Goal: Task Accomplishment & Management: Manage account settings

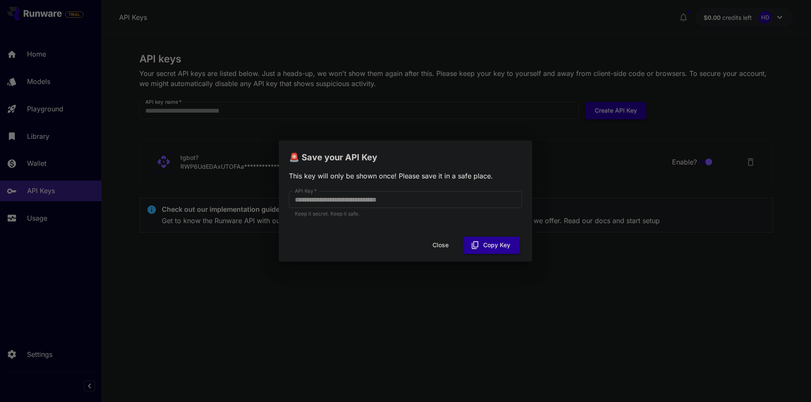
click at [445, 243] on button "Close" at bounding box center [440, 245] width 38 height 17
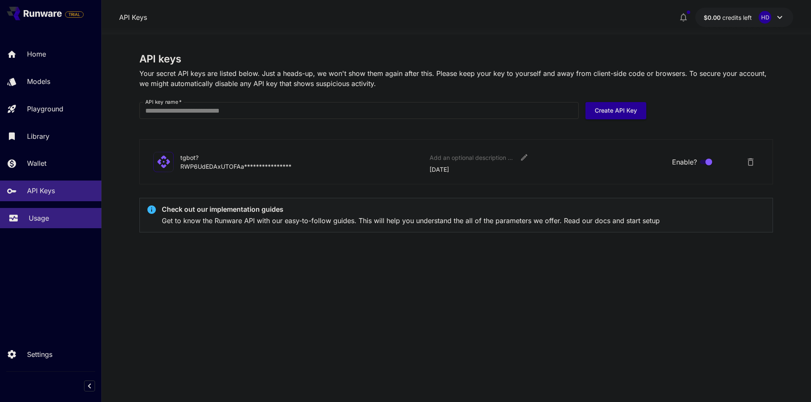
click at [36, 213] on p "Usage" at bounding box center [39, 218] width 20 height 10
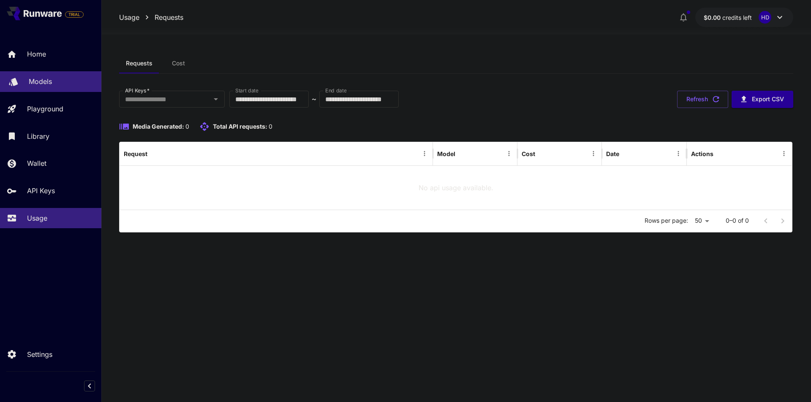
click at [53, 87] on link "Models" at bounding box center [50, 81] width 101 height 21
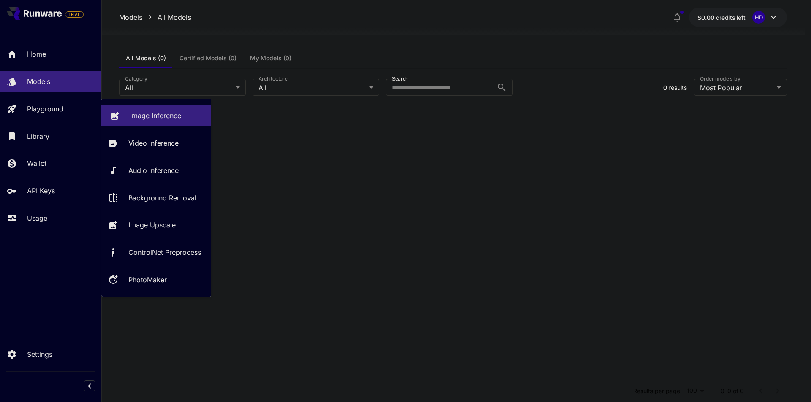
click at [148, 115] on p "Image Inference" at bounding box center [155, 116] width 51 height 10
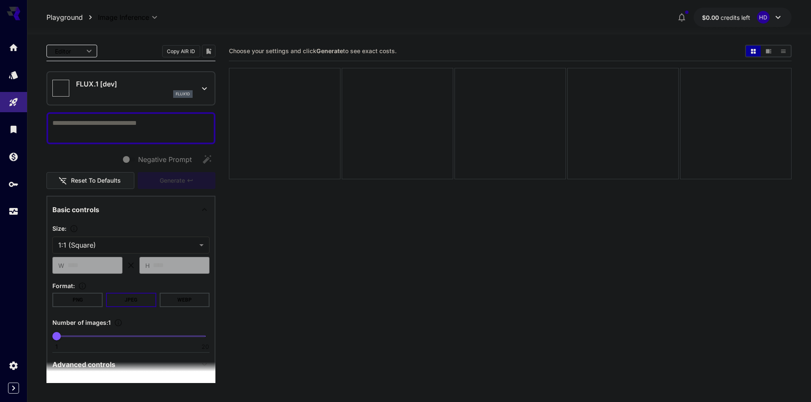
type input "**********"
type textarea "*****"
click at [185, 182] on span "Generate" at bounding box center [172, 181] width 25 height 11
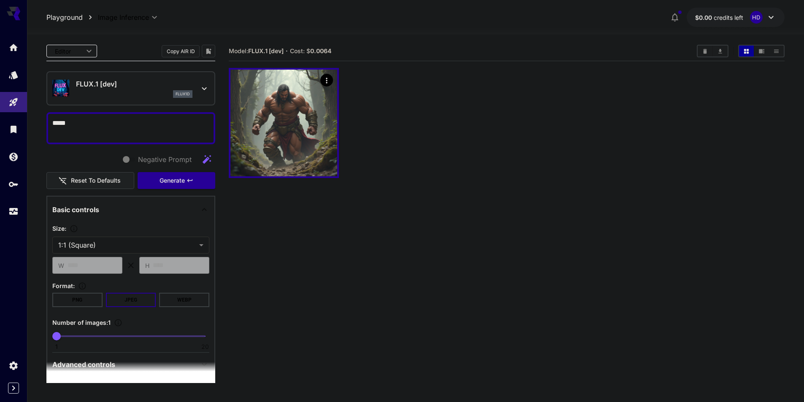
drag, startPoint x: 127, startPoint y: 125, endPoint x: -103, endPoint y: 146, distance: 230.2
click at [0, 146] on html "**********" at bounding box center [402, 234] width 804 height 469
click at [181, 49] on button "Copy AIR ID" at bounding box center [181, 51] width 38 height 12
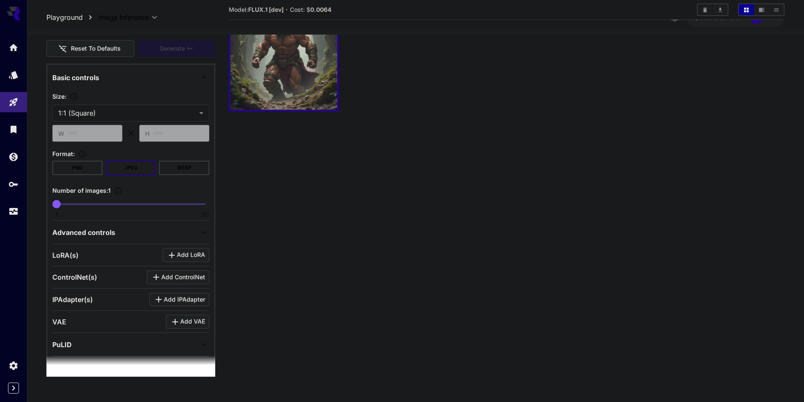
scroll to position [174, 0]
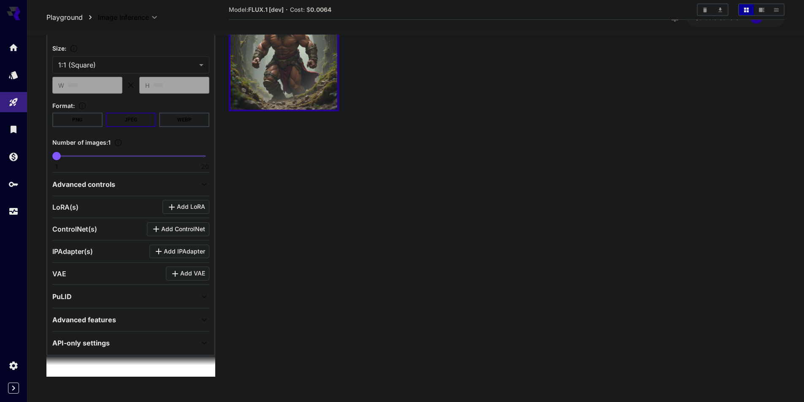
click at [166, 334] on div "API-only settings" at bounding box center [130, 343] width 157 height 20
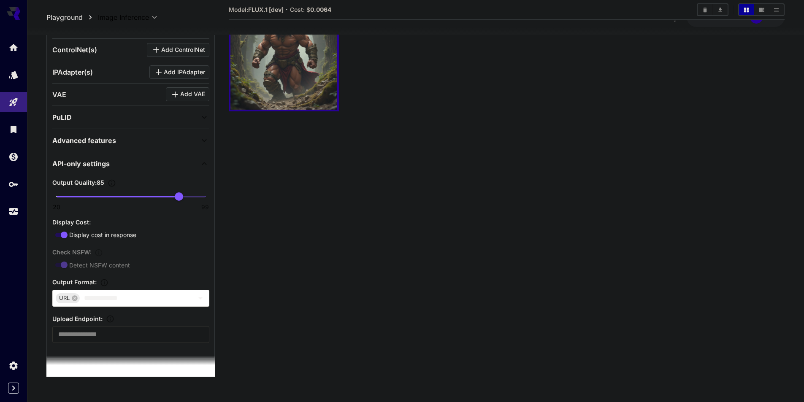
scroll to position [356, 0]
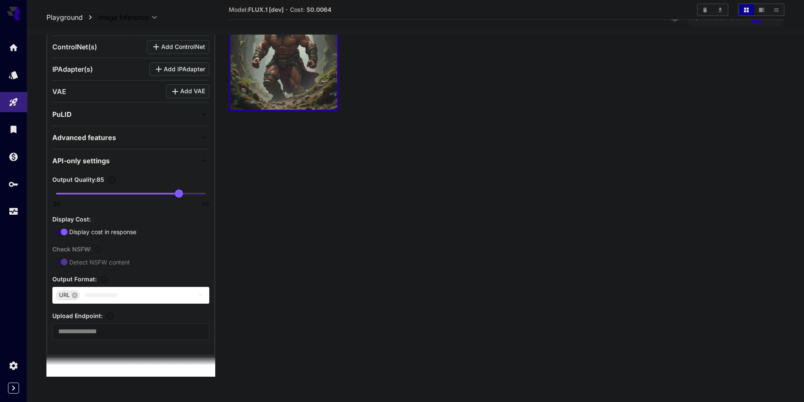
click at [147, 157] on div "API-only settings" at bounding box center [125, 161] width 147 height 10
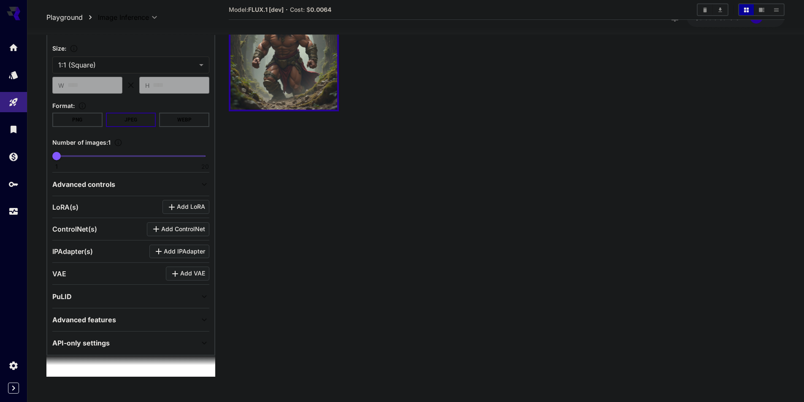
scroll to position [174, 0]
click at [132, 289] on div "PuLID" at bounding box center [130, 297] width 157 height 20
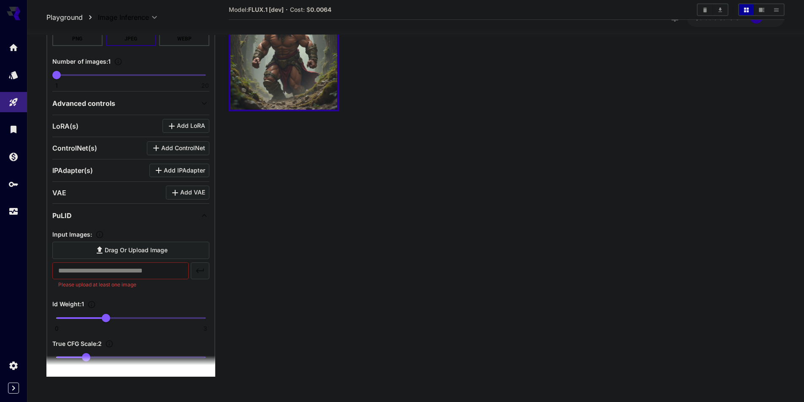
scroll to position [258, 0]
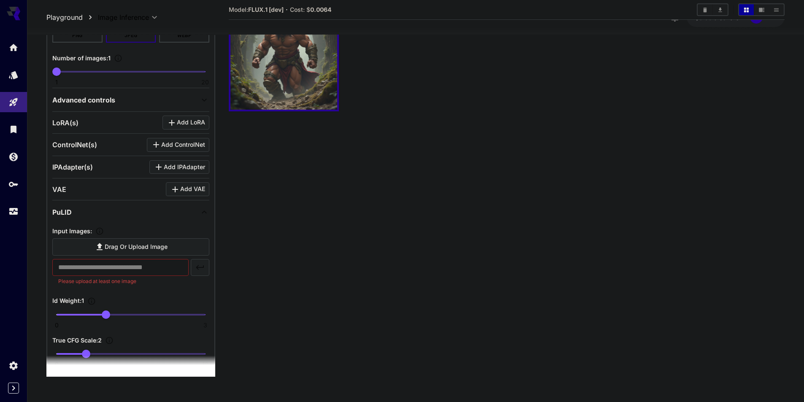
click at [142, 207] on div "PuLID" at bounding box center [125, 212] width 147 height 10
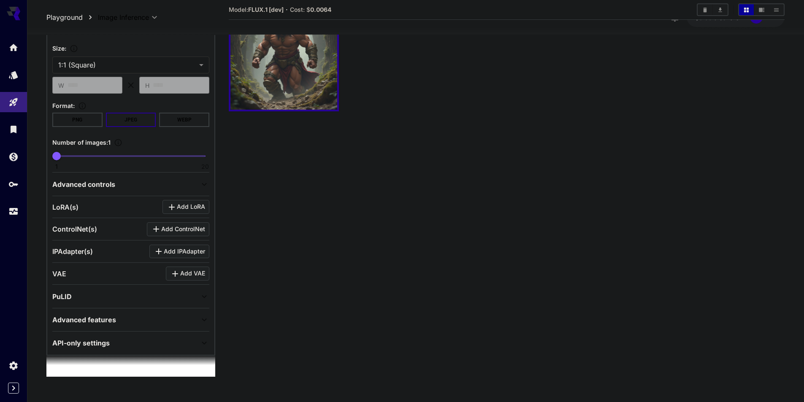
scroll to position [174, 0]
click at [121, 346] on div "API-only settings" at bounding box center [125, 343] width 147 height 10
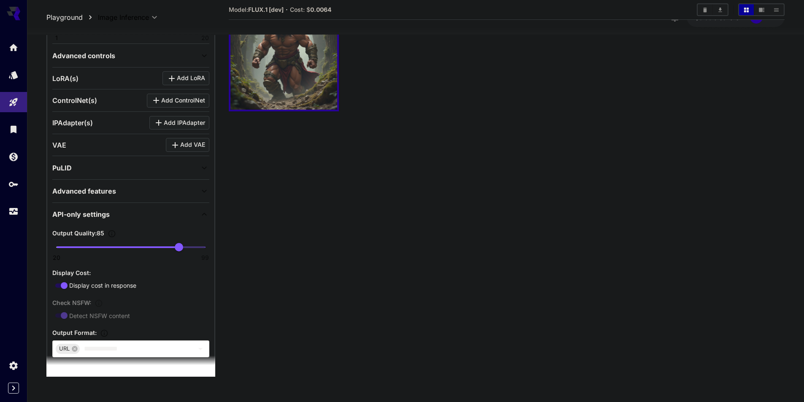
scroll to position [343, 0]
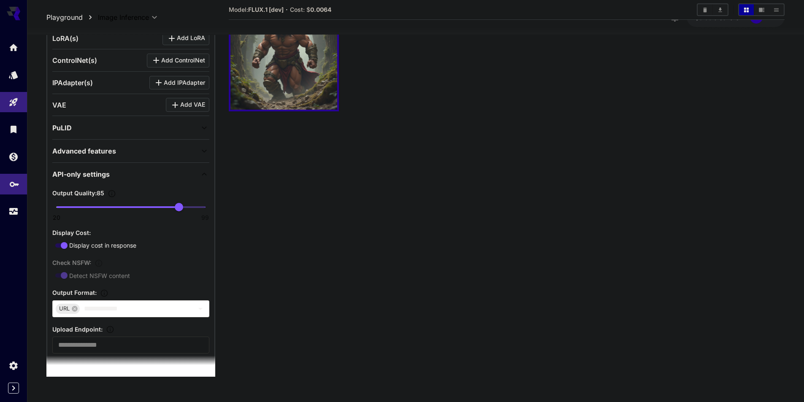
click at [9, 179] on icon "API Keys" at bounding box center [14, 181] width 10 height 10
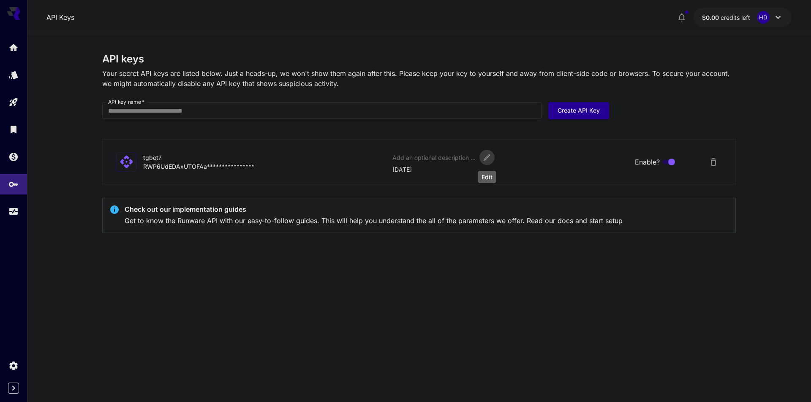
click at [483, 158] on icon "Edit" at bounding box center [487, 157] width 8 height 8
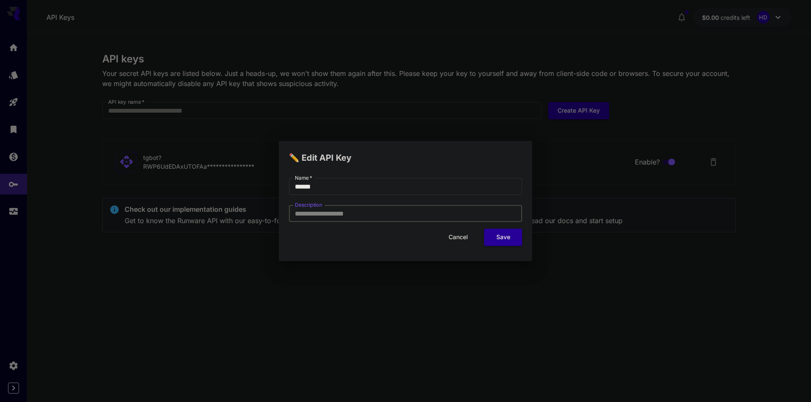
click at [374, 214] on input "Description" at bounding box center [405, 213] width 233 height 17
click at [457, 236] on button "Cancel" at bounding box center [458, 237] width 38 height 17
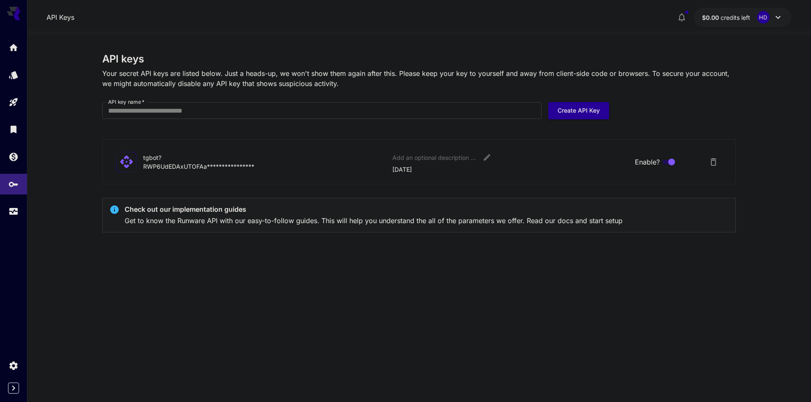
click at [440, 113] on input "API key name   *" at bounding box center [321, 110] width 439 height 17
type input "******"
click at [711, 159] on icon "Delete API Key" at bounding box center [713, 162] width 6 height 8
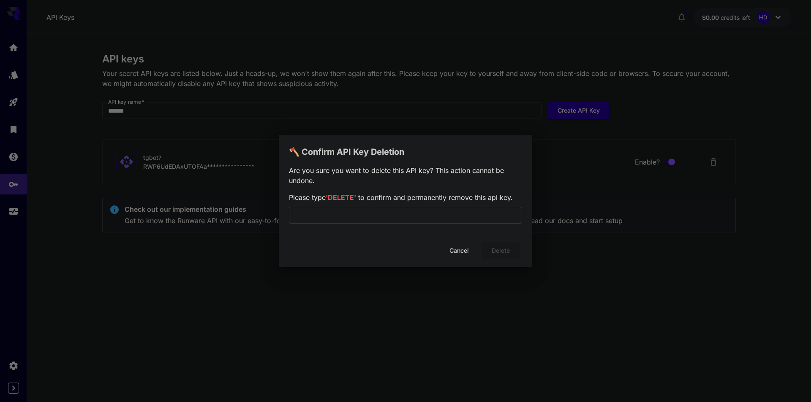
click at [395, 214] on input "text" at bounding box center [405, 215] width 233 height 17
type input "******"
click at [507, 249] on button "Delete" at bounding box center [500, 250] width 38 height 17
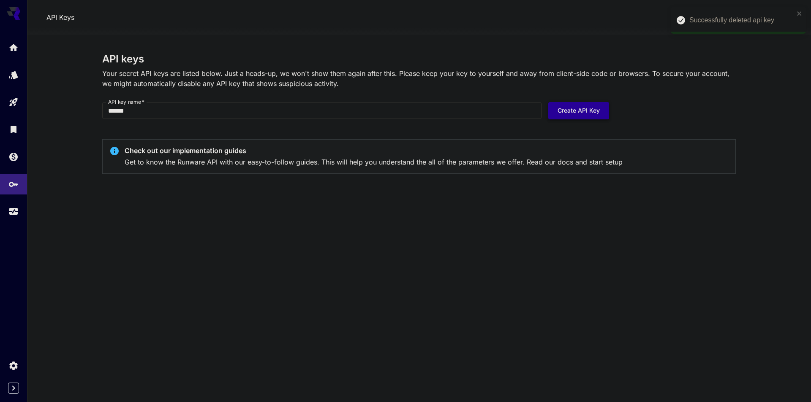
click at [585, 112] on button "Create API Key" at bounding box center [578, 110] width 61 height 17
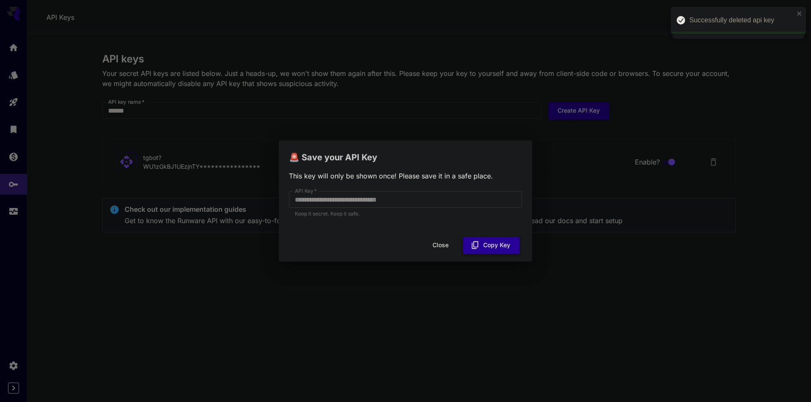
click at [503, 246] on button "Copy Key" at bounding box center [491, 245] width 57 height 17
click at [446, 244] on button "Close" at bounding box center [447, 245] width 38 height 17
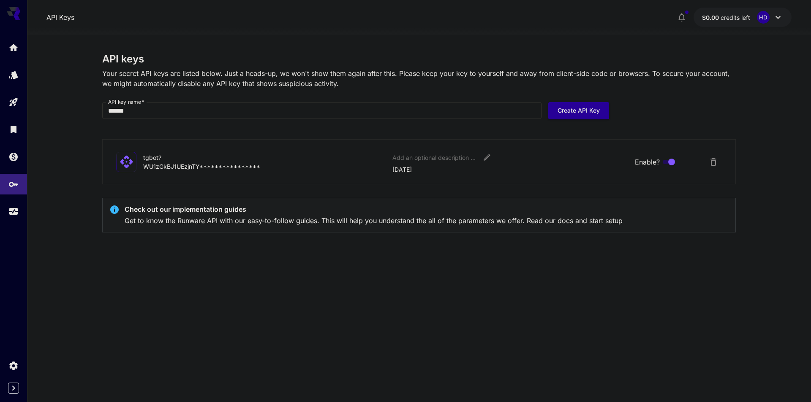
click at [656, 160] on span "Enable?" at bounding box center [647, 162] width 25 height 10
click at [23, 363] on link at bounding box center [13, 365] width 27 height 21
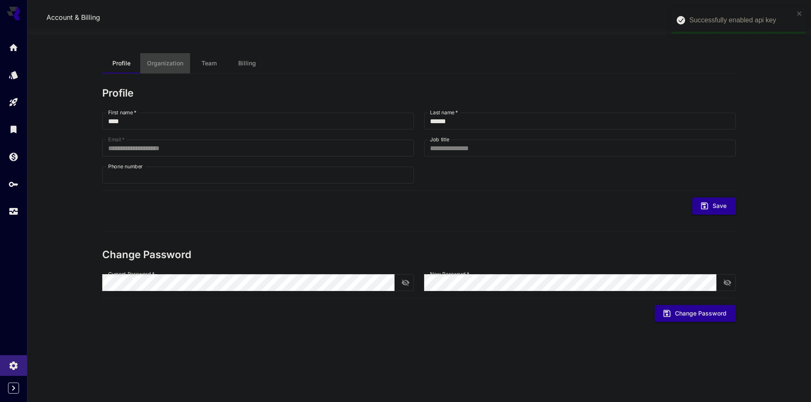
click at [177, 66] on span "Organization" at bounding box center [165, 64] width 36 height 8
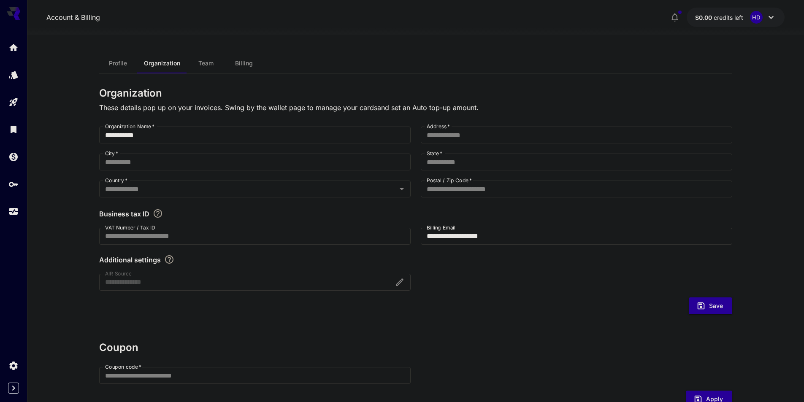
click at [205, 60] on span "Team" at bounding box center [205, 64] width 15 height 8
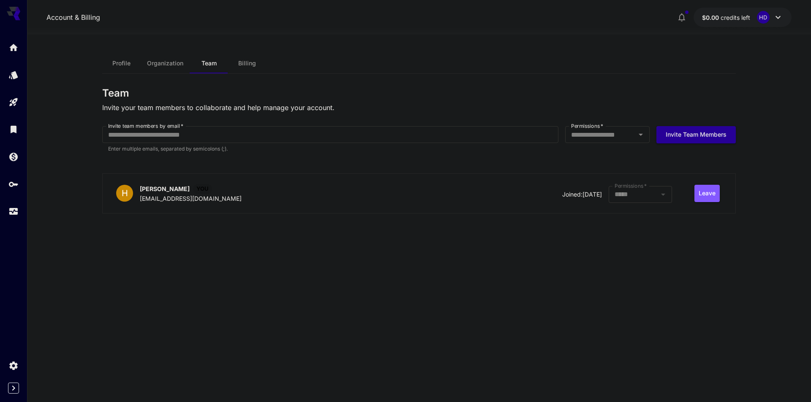
click at [133, 57] on button "Profile" at bounding box center [121, 63] width 38 height 20
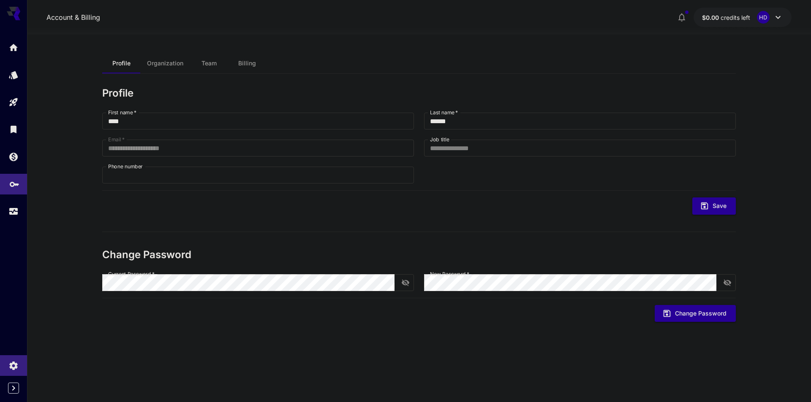
click at [14, 185] on icon "API Keys" at bounding box center [14, 181] width 10 height 10
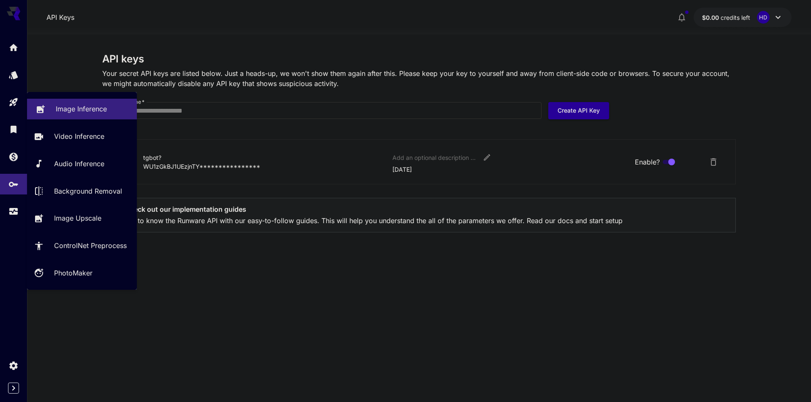
click at [93, 108] on p "Image Inference" at bounding box center [81, 109] width 51 height 10
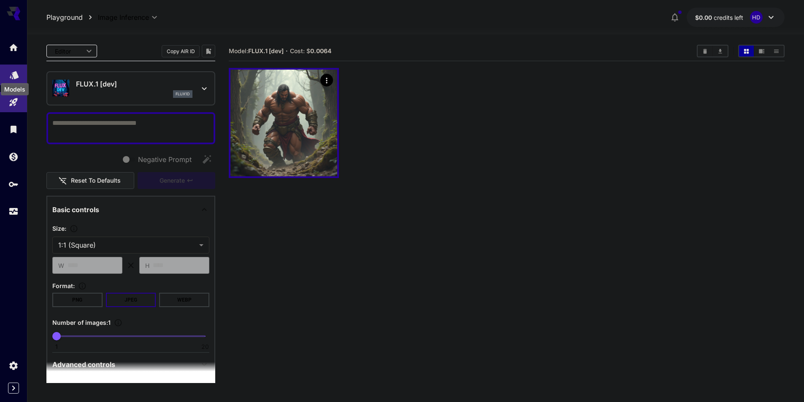
click at [8, 76] on link at bounding box center [13, 75] width 27 height 21
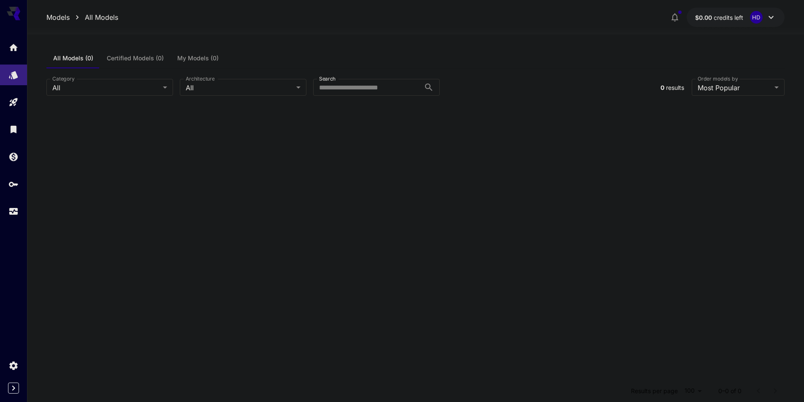
click at [13, 15] on icon at bounding box center [14, 11] width 14 height 9
click at [14, 366] on icon "Settings" at bounding box center [14, 363] width 8 height 8
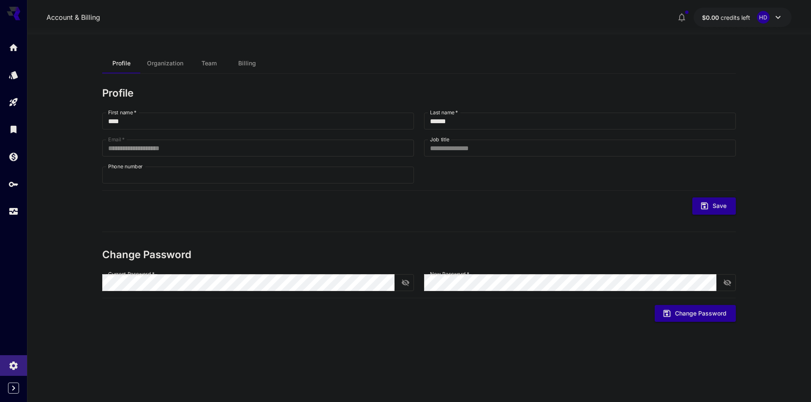
click at [9, 10] on icon at bounding box center [14, 14] width 14 height 14
click at [16, 14] on icon at bounding box center [17, 13] width 7 height 5
click at [14, 15] on icon at bounding box center [14, 14] width 14 height 14
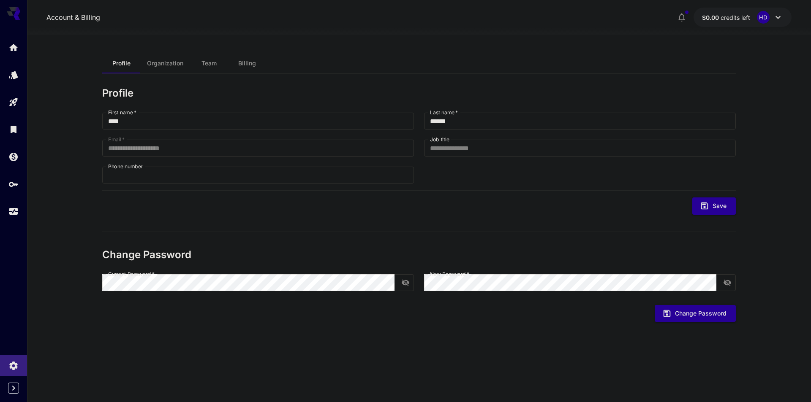
click at [14, 15] on icon at bounding box center [14, 14] width 14 height 14
click at [9, 53] on link at bounding box center [13, 47] width 27 height 21
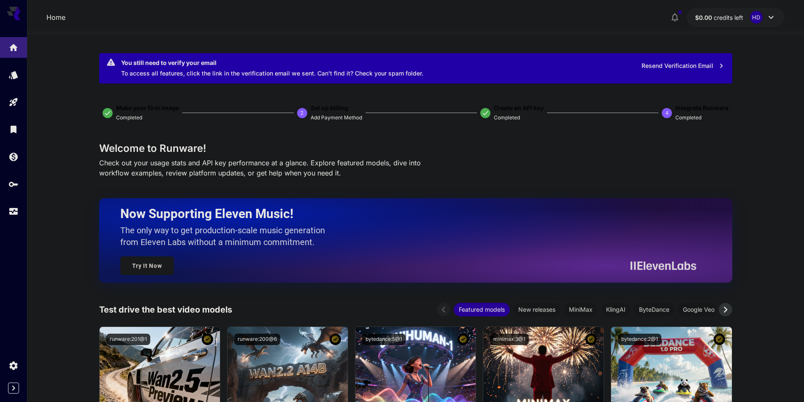
click at [766, 22] on icon at bounding box center [771, 17] width 10 height 10
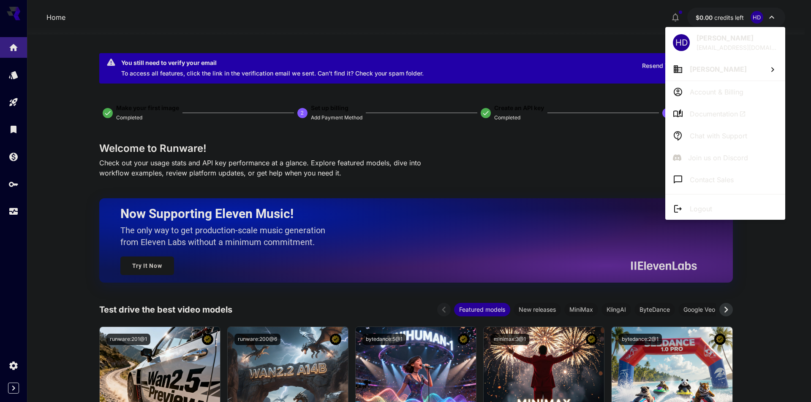
click at [711, 92] on p "Account & Billing" at bounding box center [716, 92] width 54 height 10
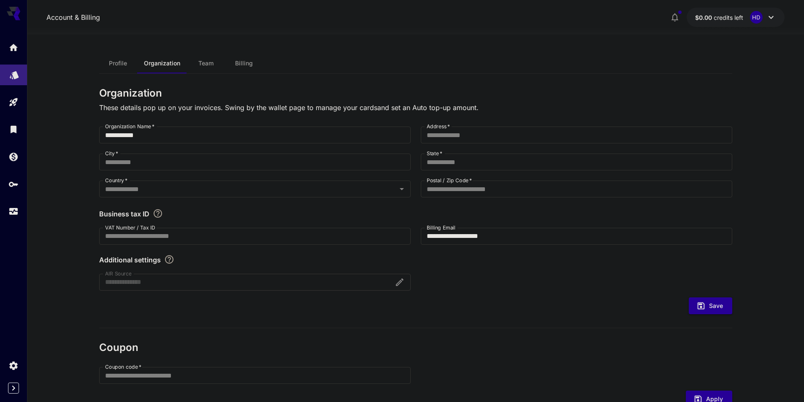
click at [5, 79] on link at bounding box center [13, 75] width 27 height 21
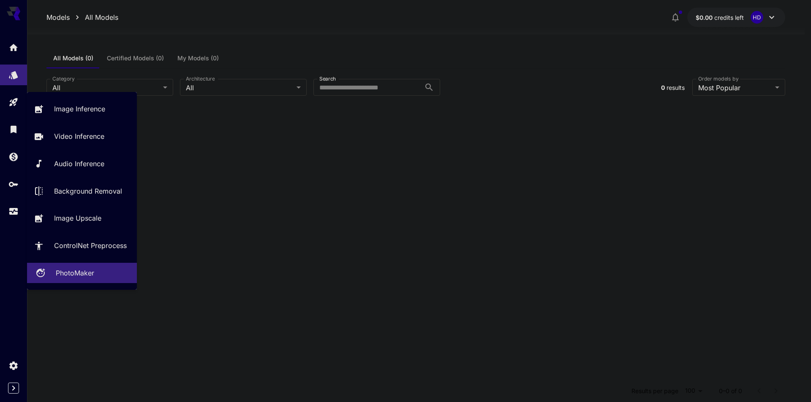
click at [79, 275] on p "PhotoMaker" at bounding box center [75, 273] width 38 height 10
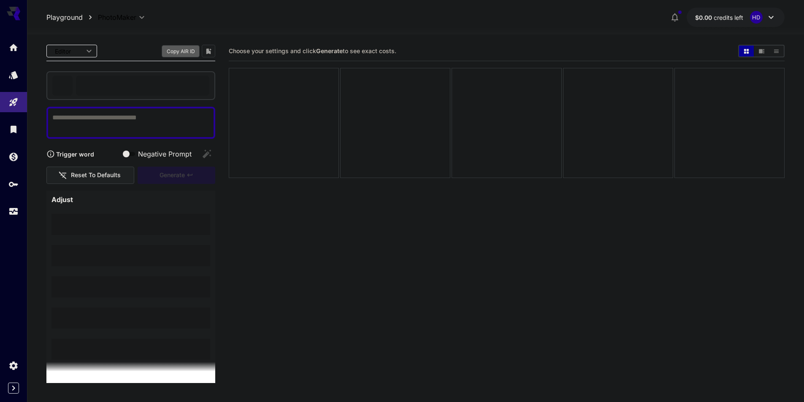
click at [190, 52] on button "Copy AIR ID" at bounding box center [181, 51] width 38 height 12
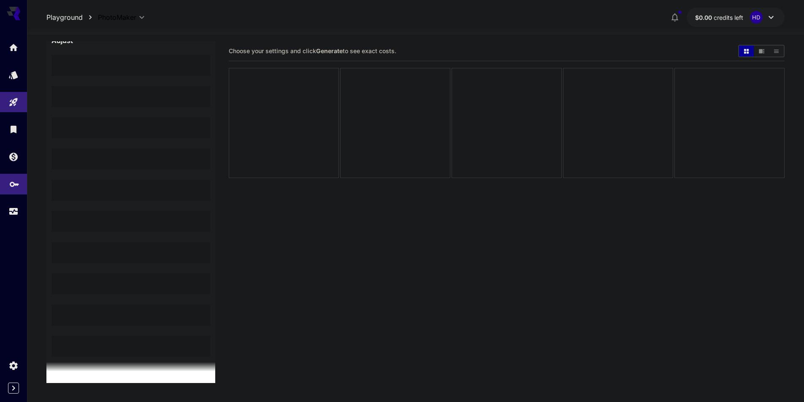
click at [11, 190] on link at bounding box center [13, 184] width 27 height 21
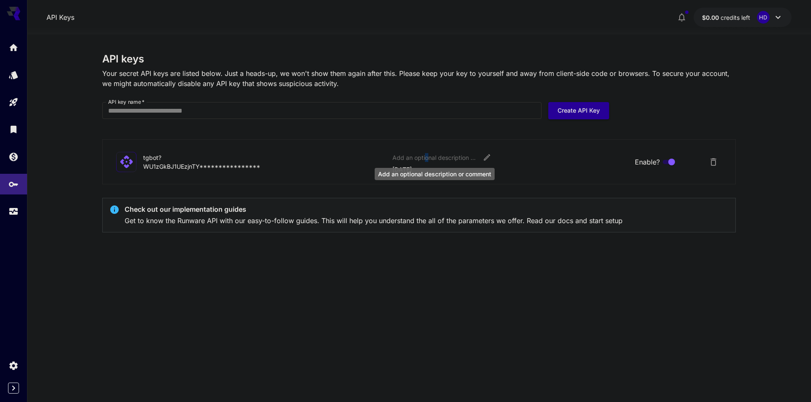
click at [426, 159] on div "Add an optional description or comment" at bounding box center [434, 157] width 84 height 9
click at [333, 154] on p "tgbot?" at bounding box center [264, 157] width 242 height 9
click at [17, 217] on link at bounding box center [13, 211] width 27 height 21
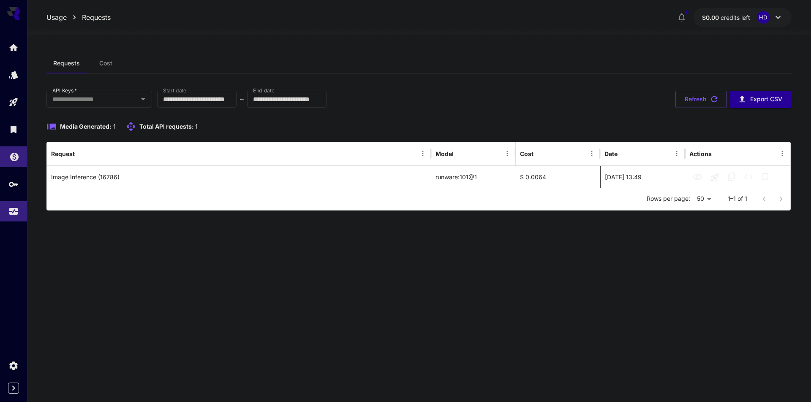
click at [10, 160] on link at bounding box center [13, 156] width 27 height 21
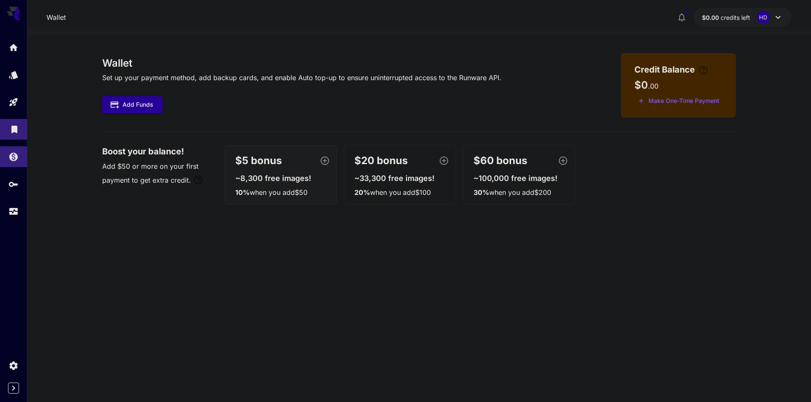
click at [7, 125] on link at bounding box center [13, 129] width 27 height 21
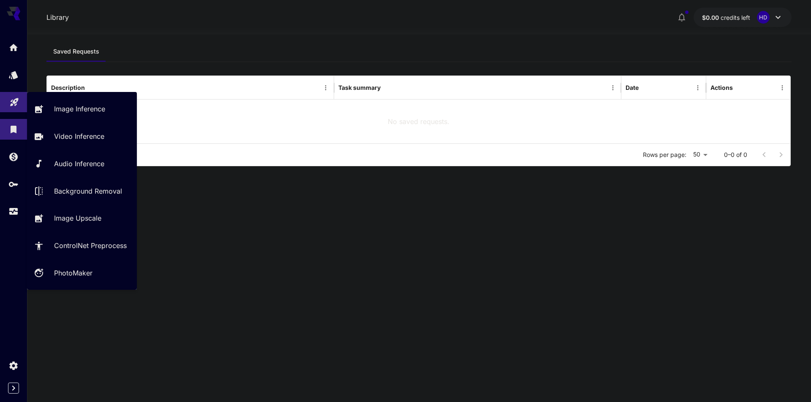
click at [10, 105] on link at bounding box center [13, 102] width 27 height 21
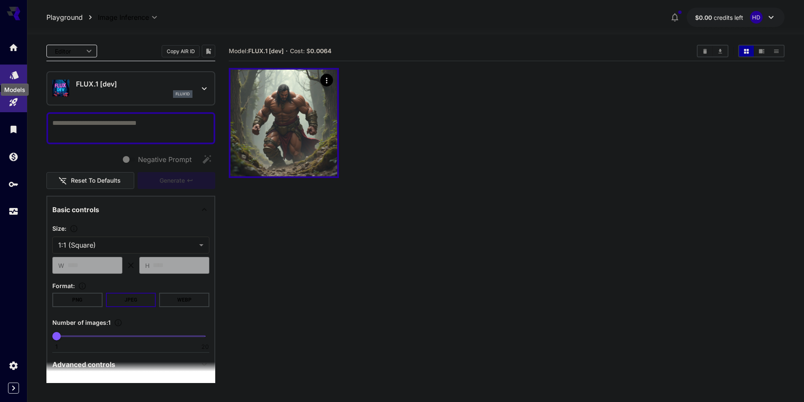
click at [9, 73] on link at bounding box center [13, 75] width 27 height 21
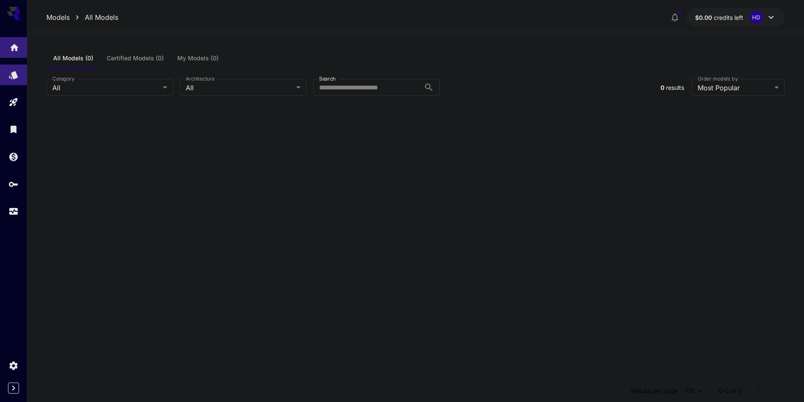
click at [26, 47] on link at bounding box center [13, 47] width 27 height 21
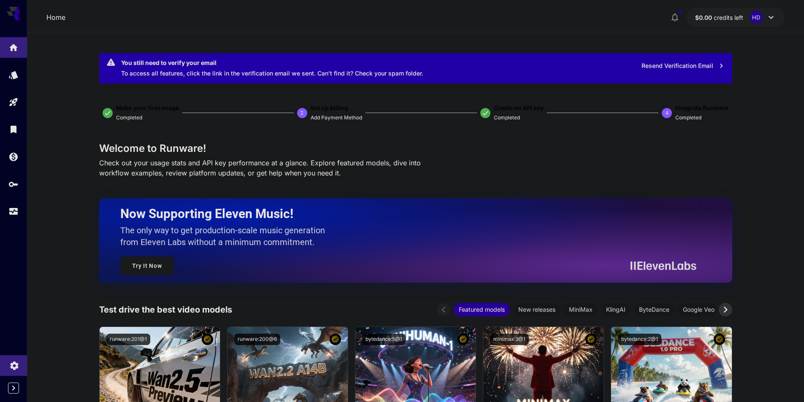
click at [10, 364] on icon "Settings" at bounding box center [14, 363] width 10 height 10
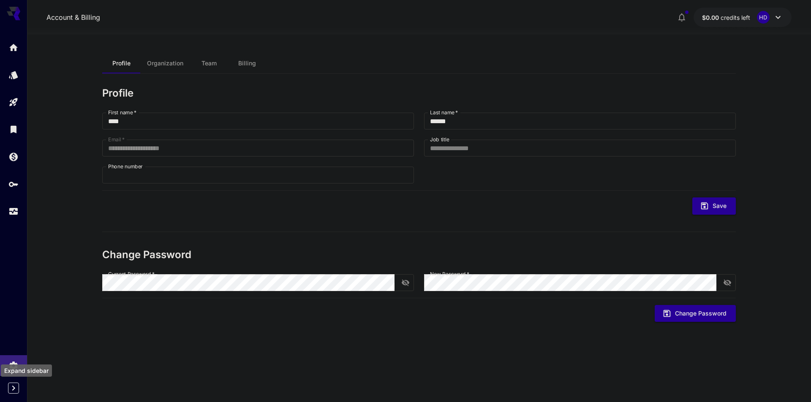
click at [16, 391] on icon "Expand sidebar" at bounding box center [13, 388] width 10 height 10
